Goal: Task Accomplishment & Management: Manage account settings

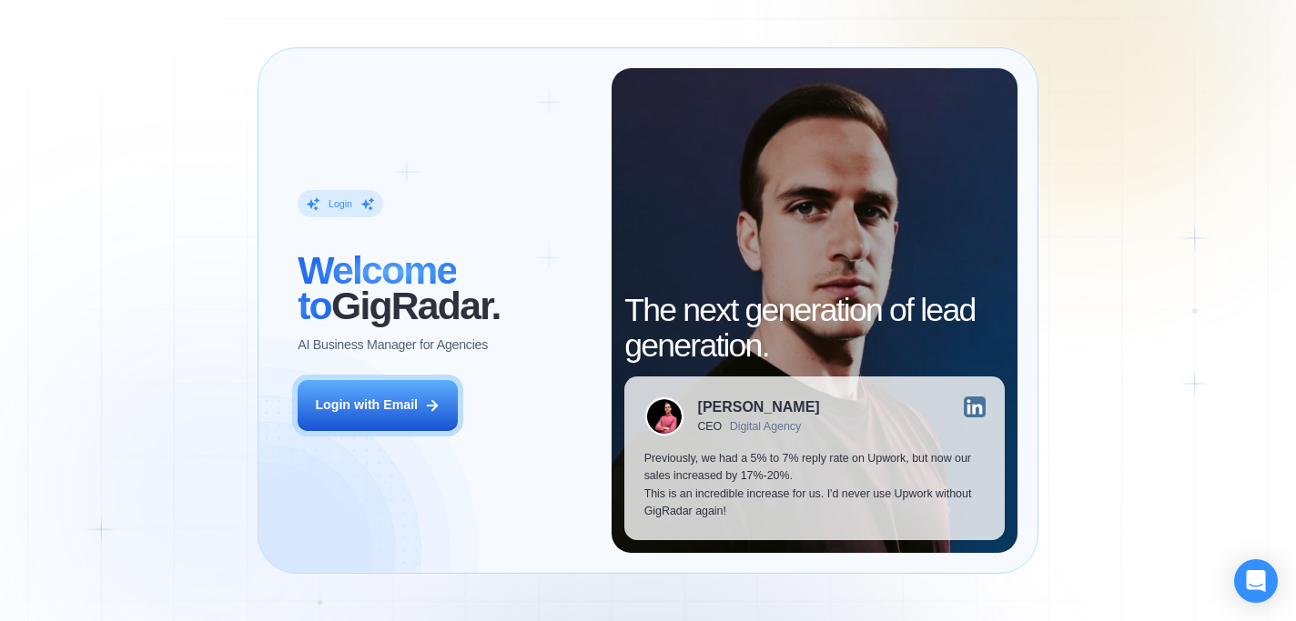
click at [409, 404] on div "Login with Email" at bounding box center [366, 406] width 103 height 18
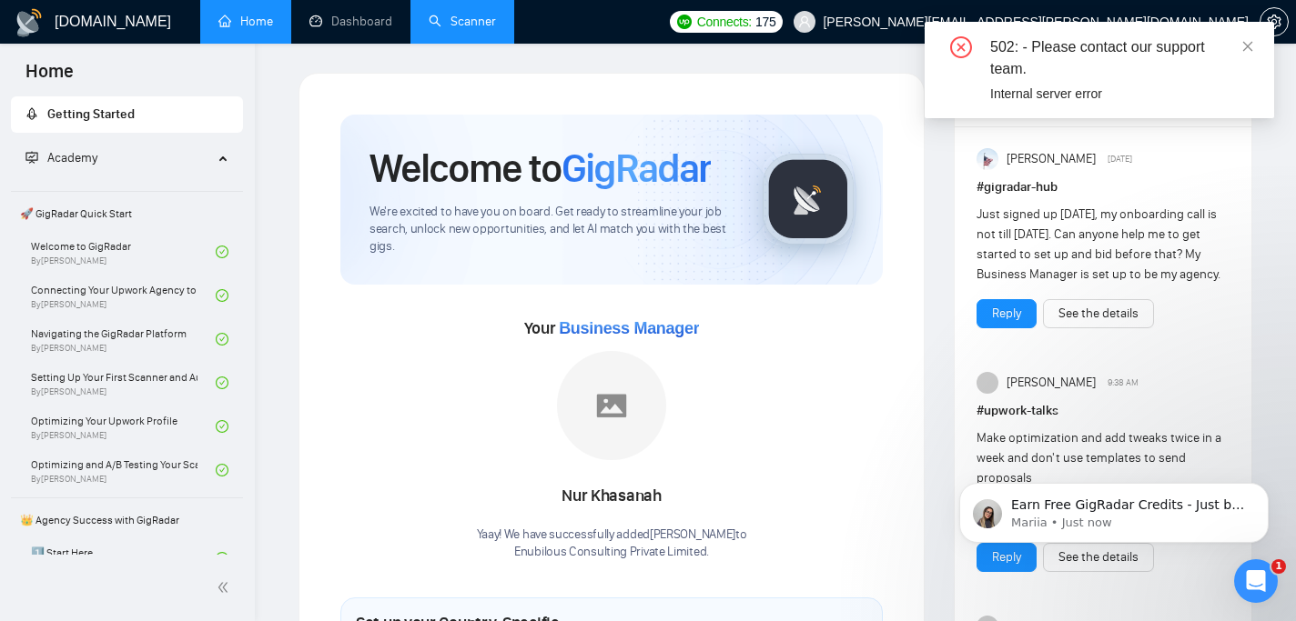
click at [480, 25] on link "Scanner" at bounding box center [462, 21] width 67 height 15
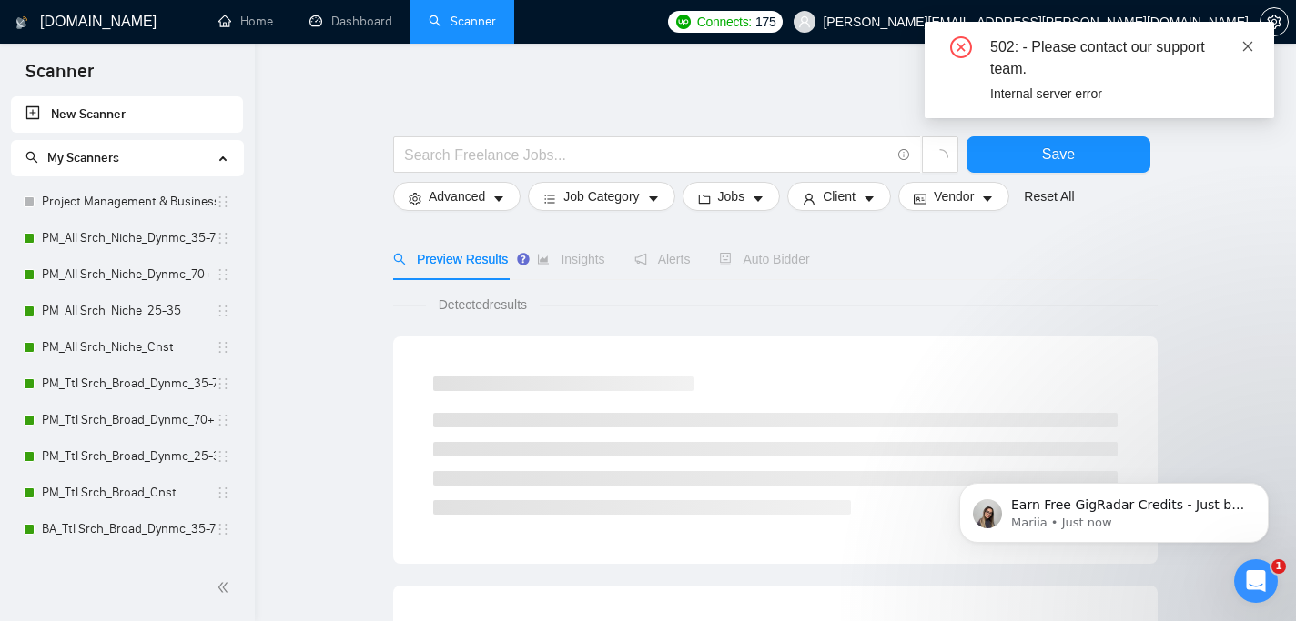
click at [1250, 50] on icon "close" at bounding box center [1247, 46] width 13 height 13
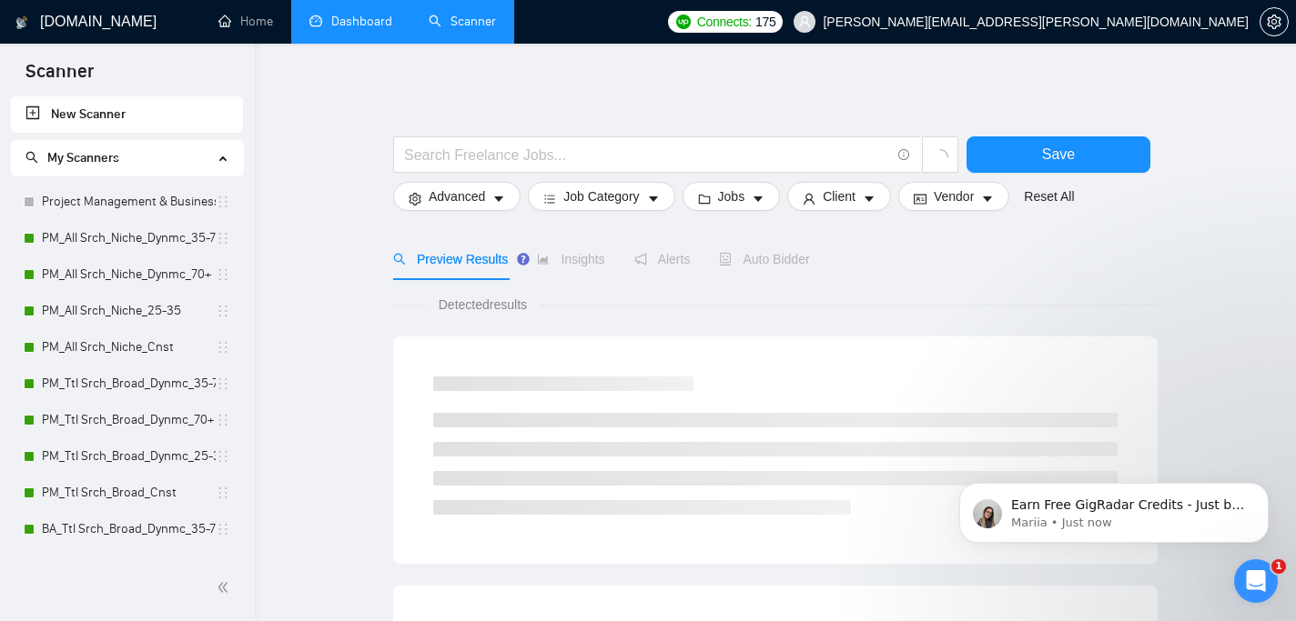
click at [327, 24] on link "Dashboard" at bounding box center [350, 21] width 83 height 15
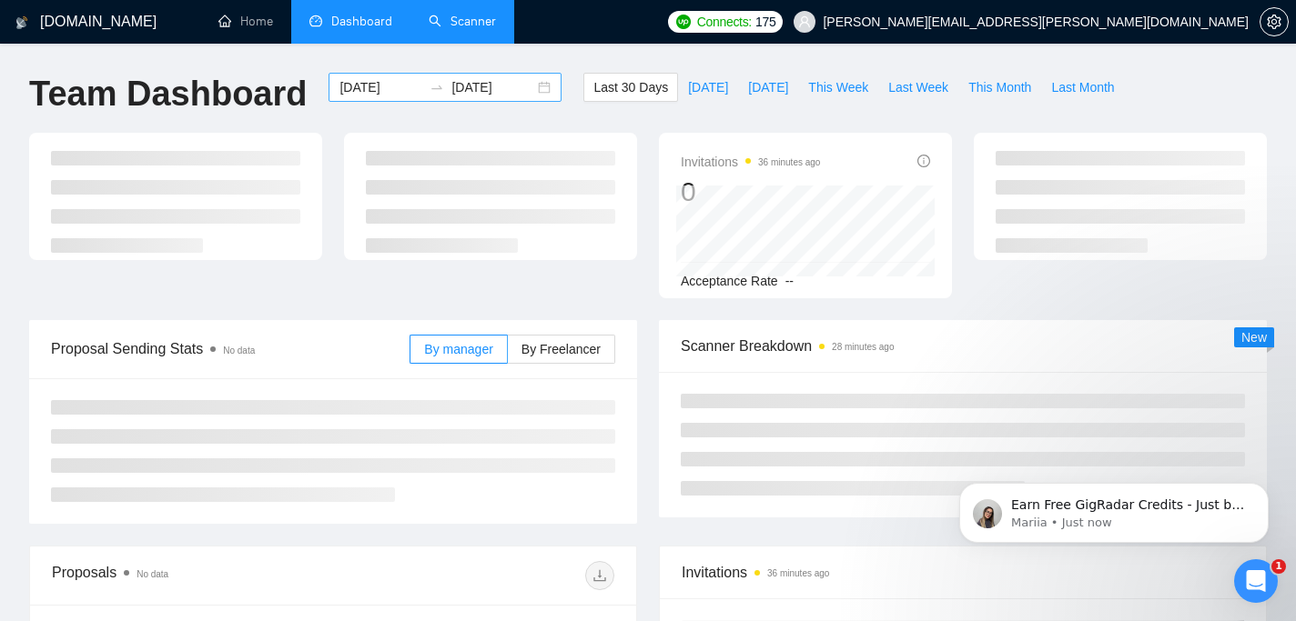
click at [370, 86] on input "2025-07-25" at bounding box center [380, 87] width 83 height 20
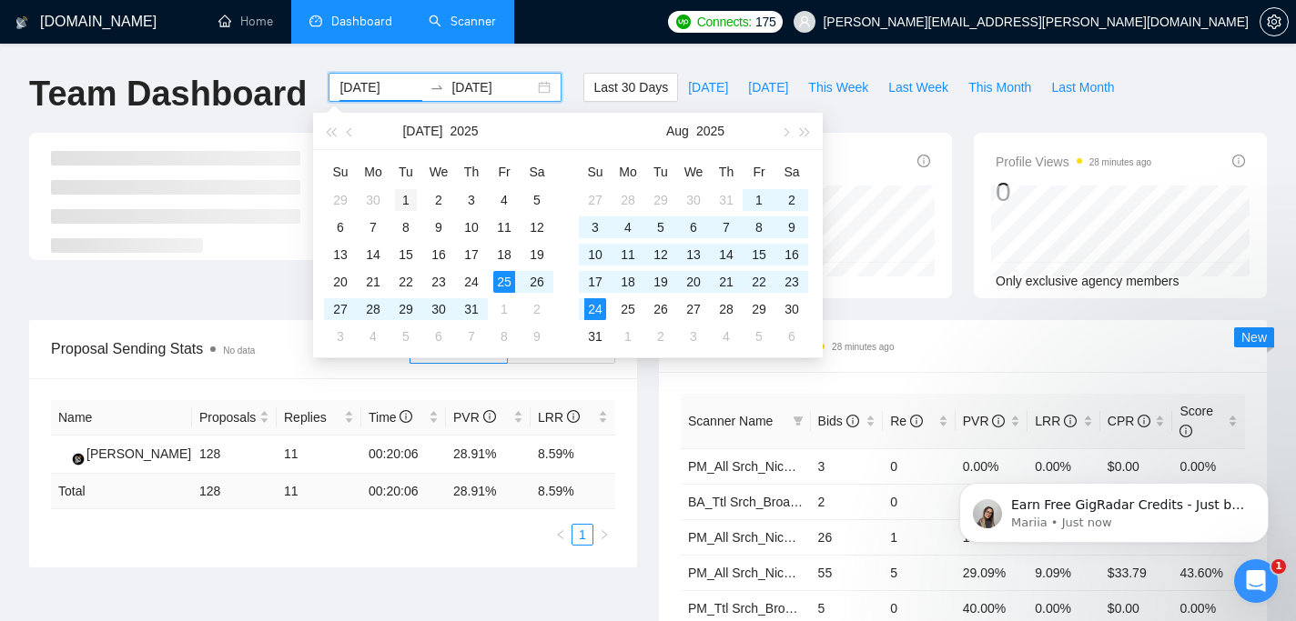
type input "2025-07-01"
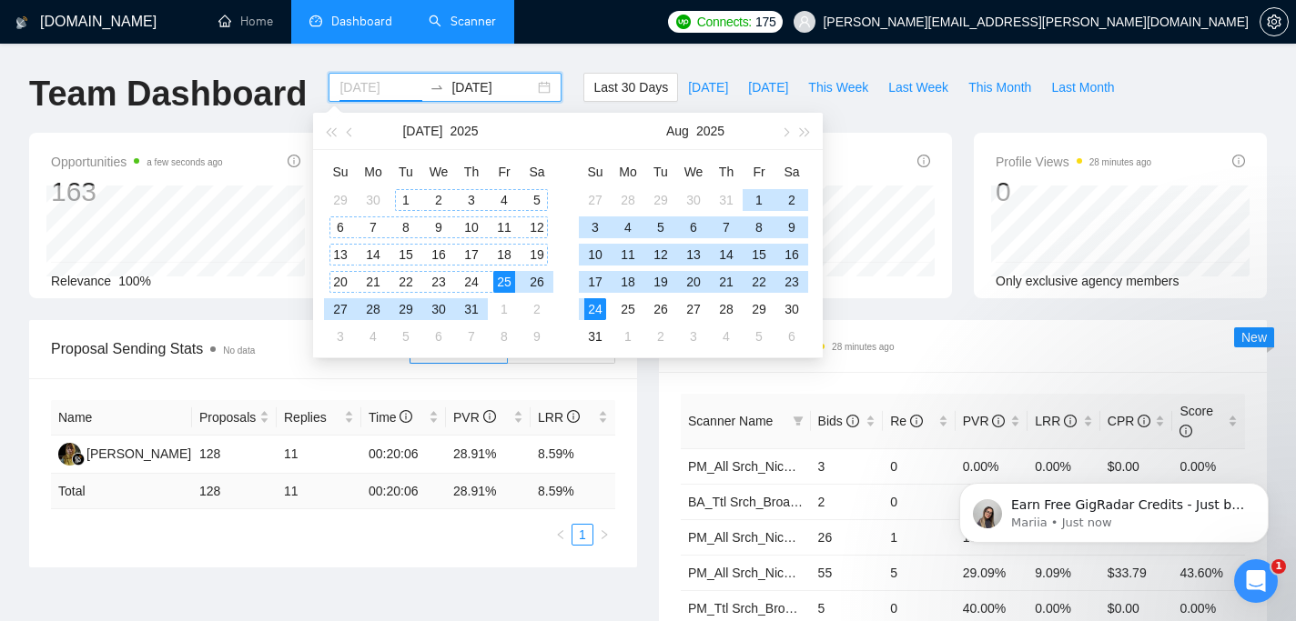
click at [408, 199] on div "1" at bounding box center [406, 200] width 22 height 22
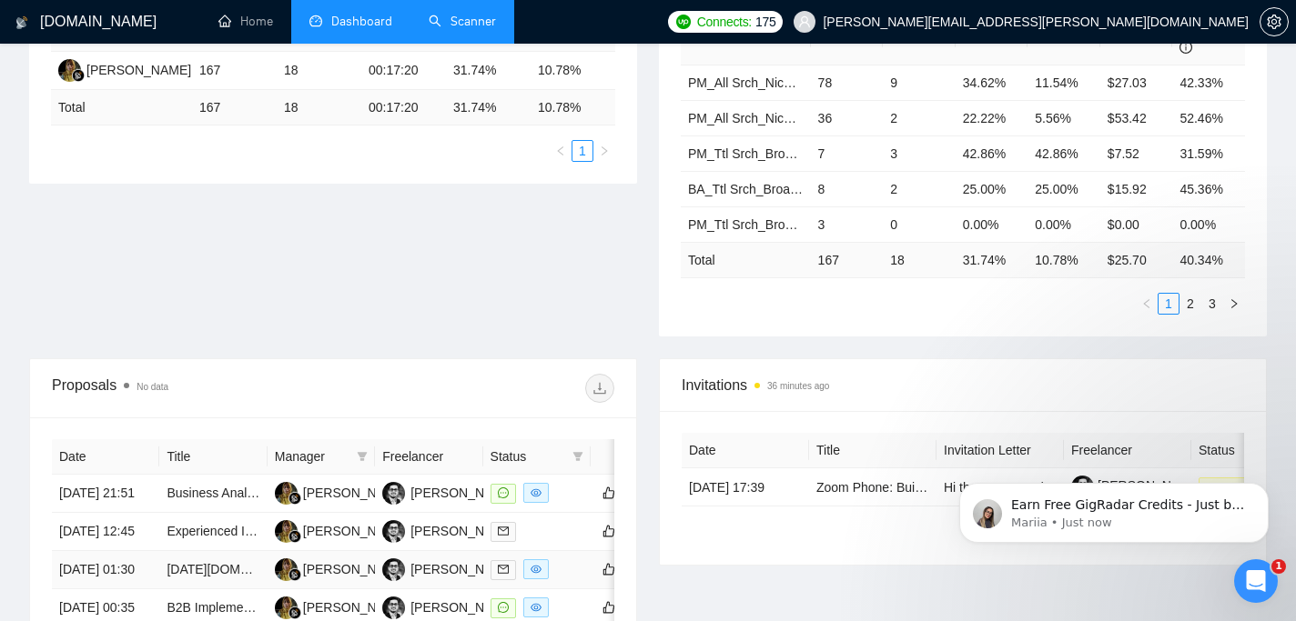
scroll to position [316, 0]
